Goal: Task Accomplishment & Management: Manage account settings

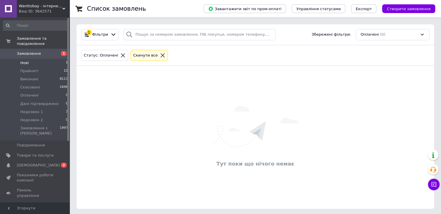
click at [34, 59] on li "Нові 1" at bounding box center [35, 63] width 71 height 8
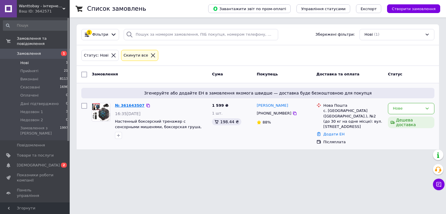
click at [126, 104] on link "№ 361643507" at bounding box center [130, 105] width 30 height 4
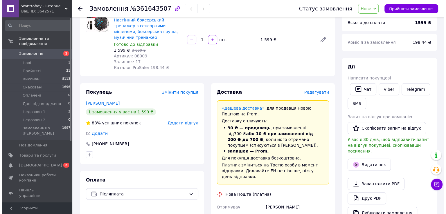
scroll to position [116, 0]
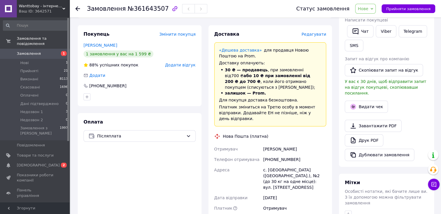
click at [318, 32] on span "Редагувати" at bounding box center [314, 34] width 25 height 5
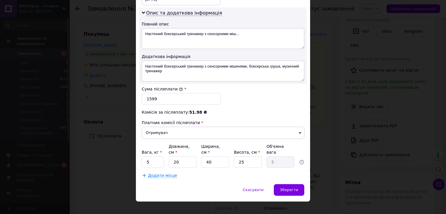
scroll to position [268, 0]
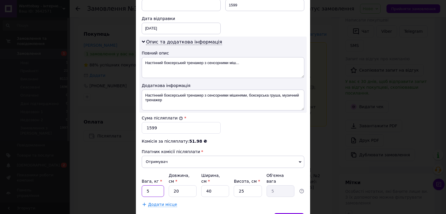
click at [153, 185] on input "5" at bounding box center [153, 191] width 22 height 12
type input "4"
type input "1"
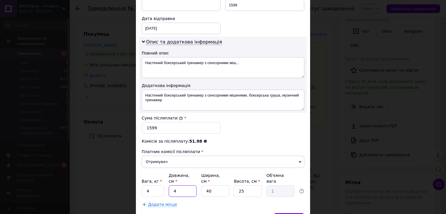
type input "40"
type input "10"
type input "40"
type input "4"
type input "1"
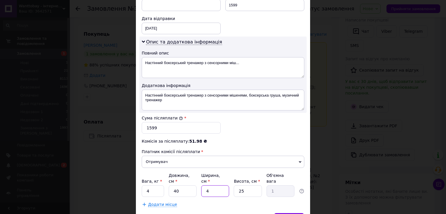
type input "40"
type input "10"
type input "1"
type input "0.4"
type input "10"
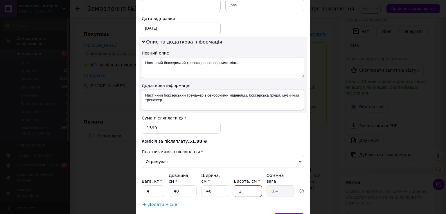
type input "4"
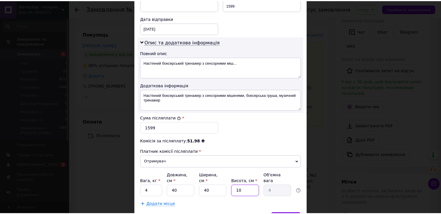
scroll to position [297, 0]
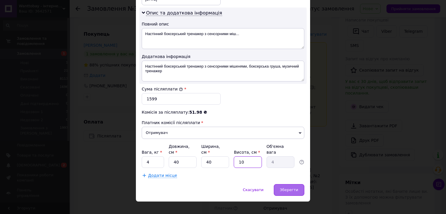
type input "10"
click at [285, 188] on span "Зберегти" at bounding box center [289, 190] width 18 height 4
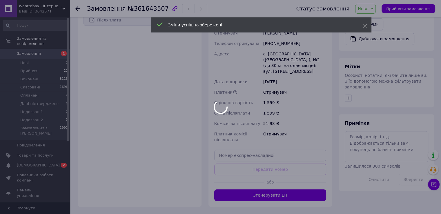
scroll to position [256, 0]
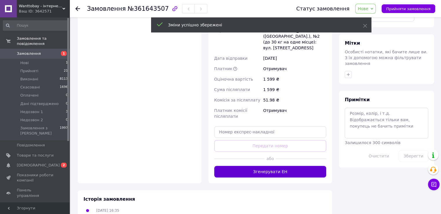
click at [273, 166] on button "Згенерувати ЕН" at bounding box center [270, 172] width 112 height 12
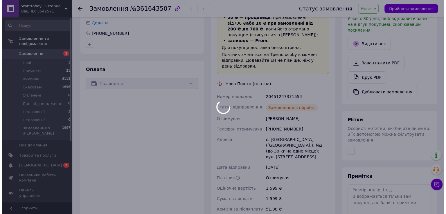
scroll to position [140, 0]
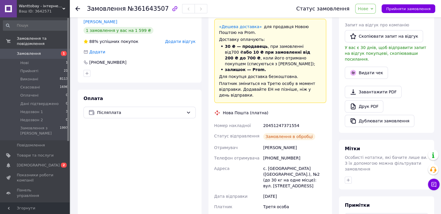
click at [280, 120] on div "20451247371554" at bounding box center [294, 125] width 65 height 10
copy div "20451247371554"
click at [376, 10] on span "Нове" at bounding box center [365, 9] width 21 height 10
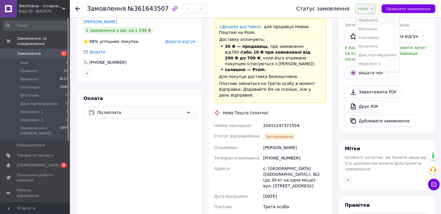
click at [373, 19] on li "Прийнято" at bounding box center [378, 20] width 44 height 9
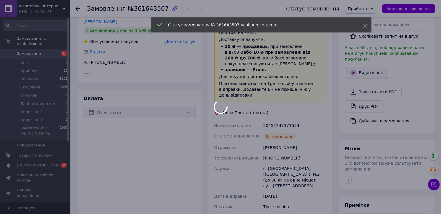
click at [362, 69] on button "Видати чек" at bounding box center [366, 73] width 43 height 12
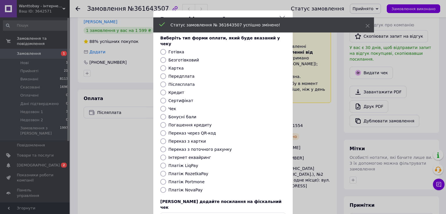
drag, startPoint x: 162, startPoint y: 184, endPoint x: 205, endPoint y: 188, distance: 42.9
click at [162, 187] on input "Платіж NovaPay" at bounding box center [163, 190] width 6 height 6
radio input "true"
click at [240, 187] on div "Платіж NovaPay" at bounding box center [227, 190] width 120 height 6
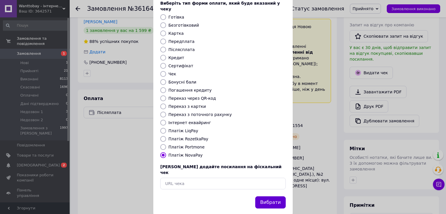
click at [271, 196] on button "Вибрати" at bounding box center [270, 202] width 30 height 12
